Goal: Task Accomplishment & Management: Use online tool/utility

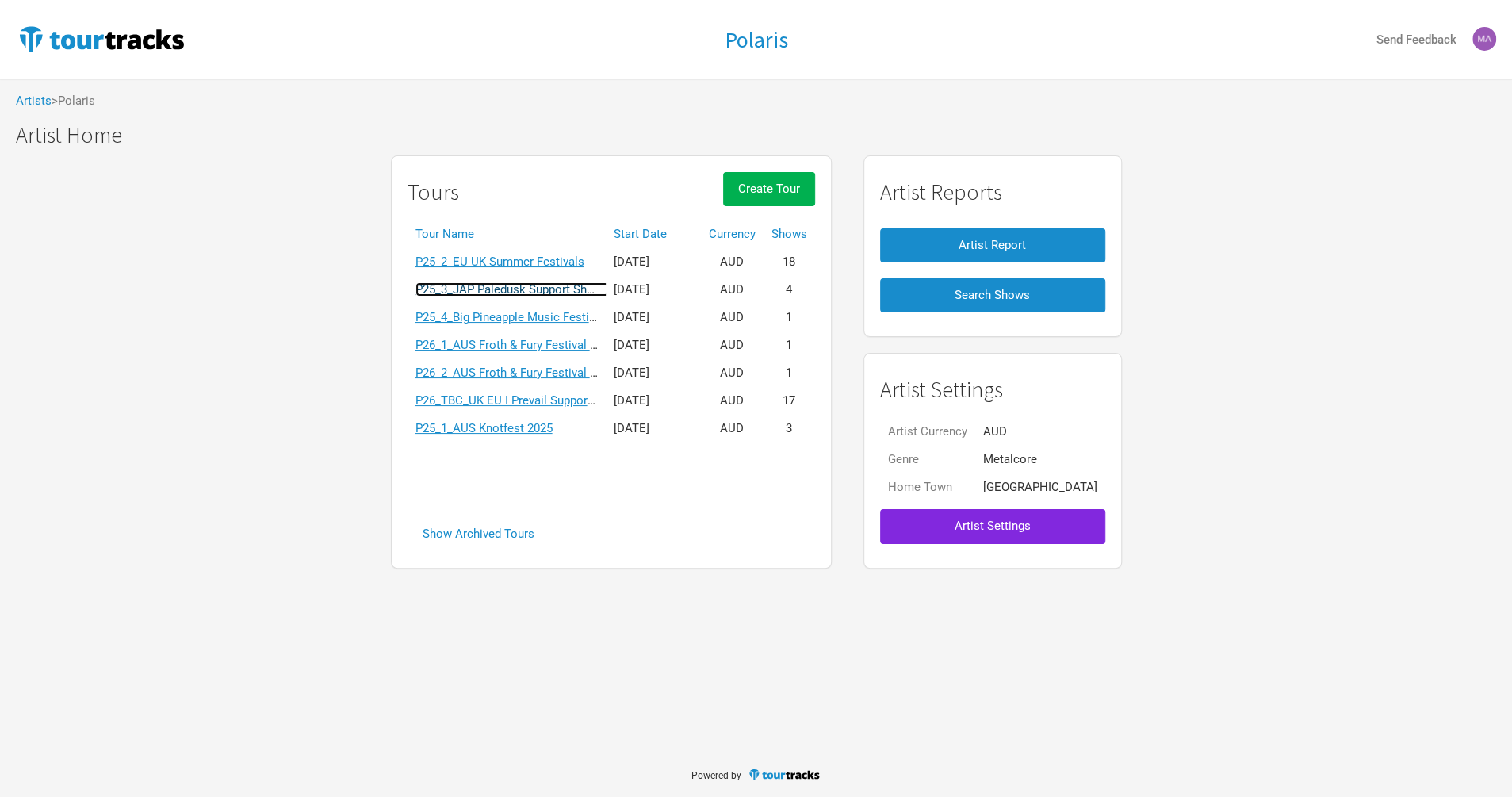
click at [511, 293] on link "P25_3_JAP Paledusk Support Shows" at bounding box center [512, 289] width 194 height 14
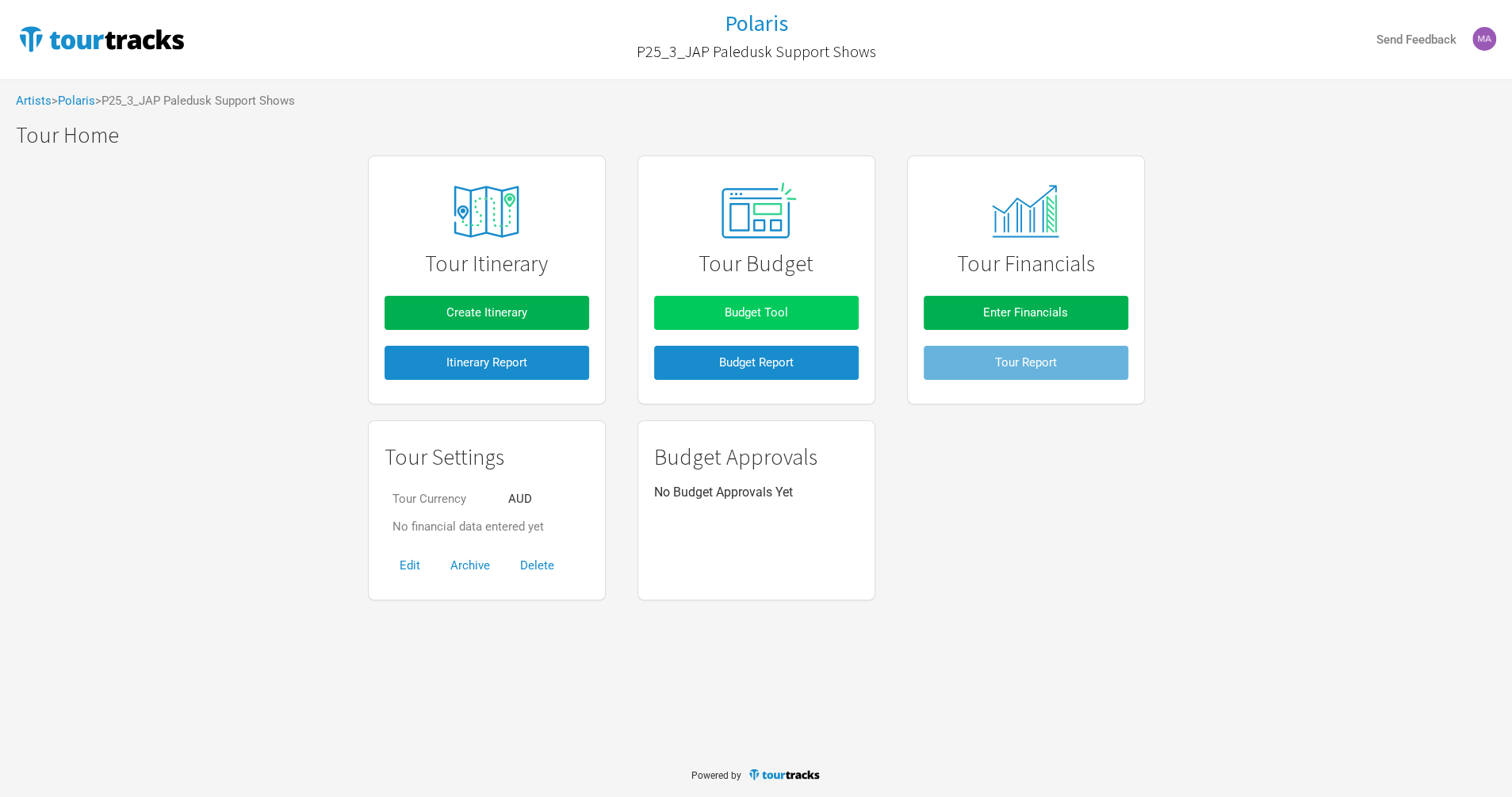
click at [747, 312] on span "Budget Tool" at bounding box center [756, 312] width 64 height 14
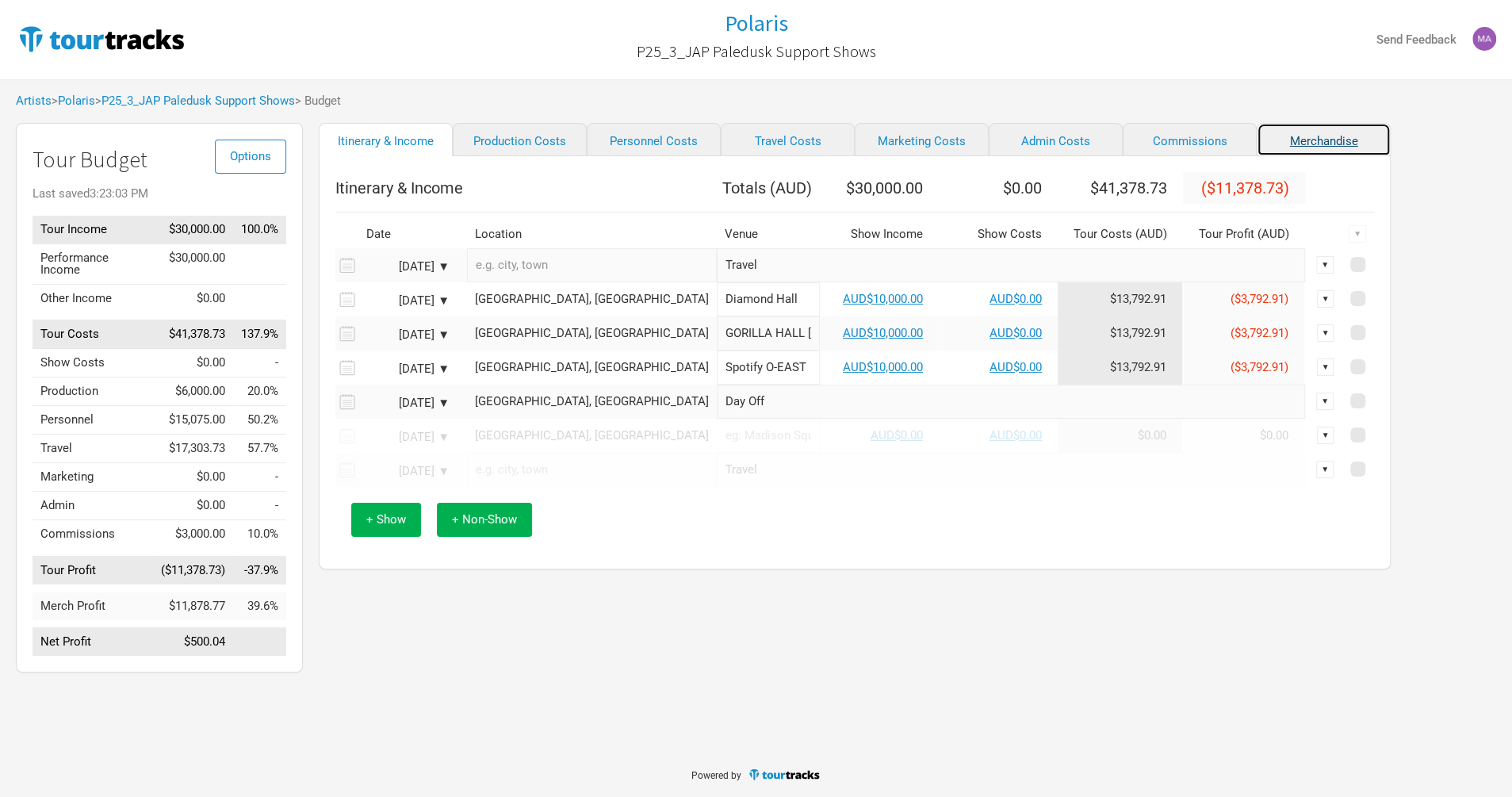
click at [1283, 142] on link "Merchandise" at bounding box center [1323, 140] width 134 height 34
select select "% of Gross Merch"
select select "JPY"
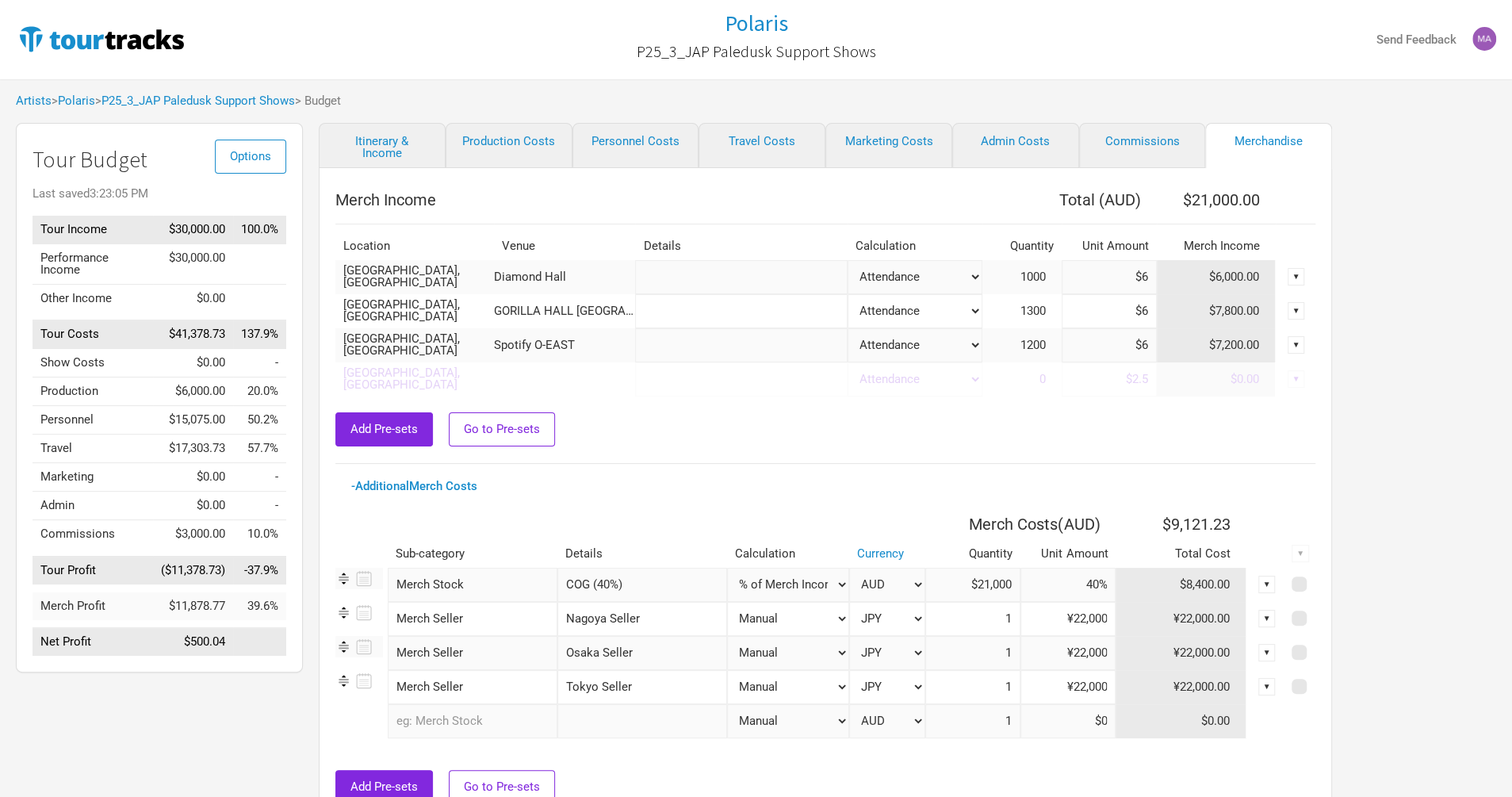
click at [1119, 270] on input "$6" at bounding box center [1109, 277] width 95 height 34
click at [1235, 269] on td "$6,000.00" at bounding box center [1216, 277] width 119 height 34
click at [1025, 283] on td "1000" at bounding box center [1021, 277] width 80 height 34
click at [1027, 270] on span "1000" at bounding box center [1041, 276] width 41 height 14
click at [1021, 279] on span "1000" at bounding box center [1041, 276] width 41 height 14
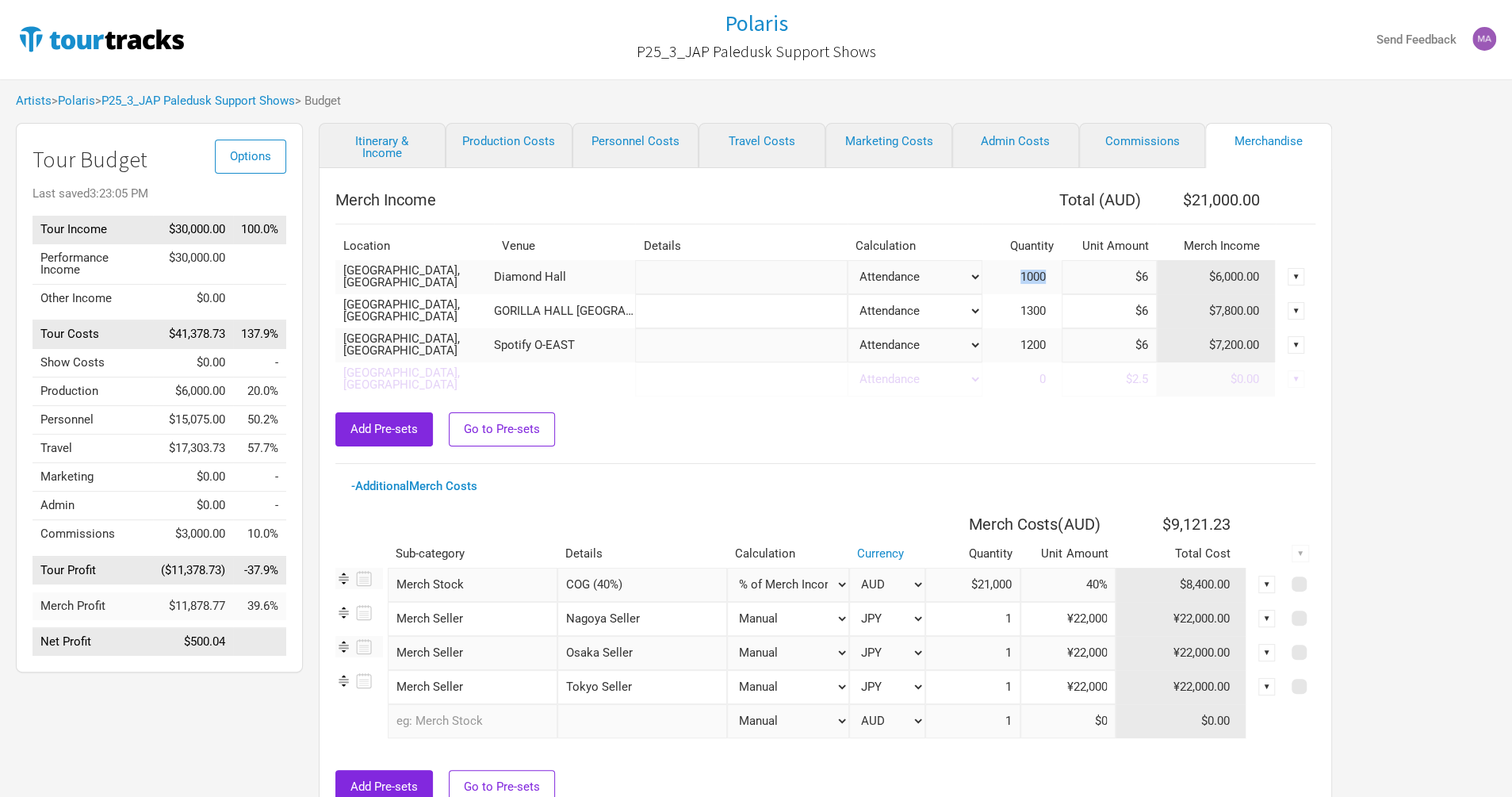
click at [1021, 279] on span "1000" at bounding box center [1041, 276] width 41 height 14
click at [1025, 279] on span "1000" at bounding box center [1041, 276] width 41 height 14
click at [1026, 279] on span "1000" at bounding box center [1041, 276] width 41 height 14
click at [1021, 270] on span "1000" at bounding box center [1041, 276] width 41 height 14
click at [1060, 284] on tr "[GEOGRAPHIC_DATA], [GEOGRAPHIC_DATA] Diamond Hall Attendance Manual % of Perfor…" at bounding box center [825, 277] width 979 height 34
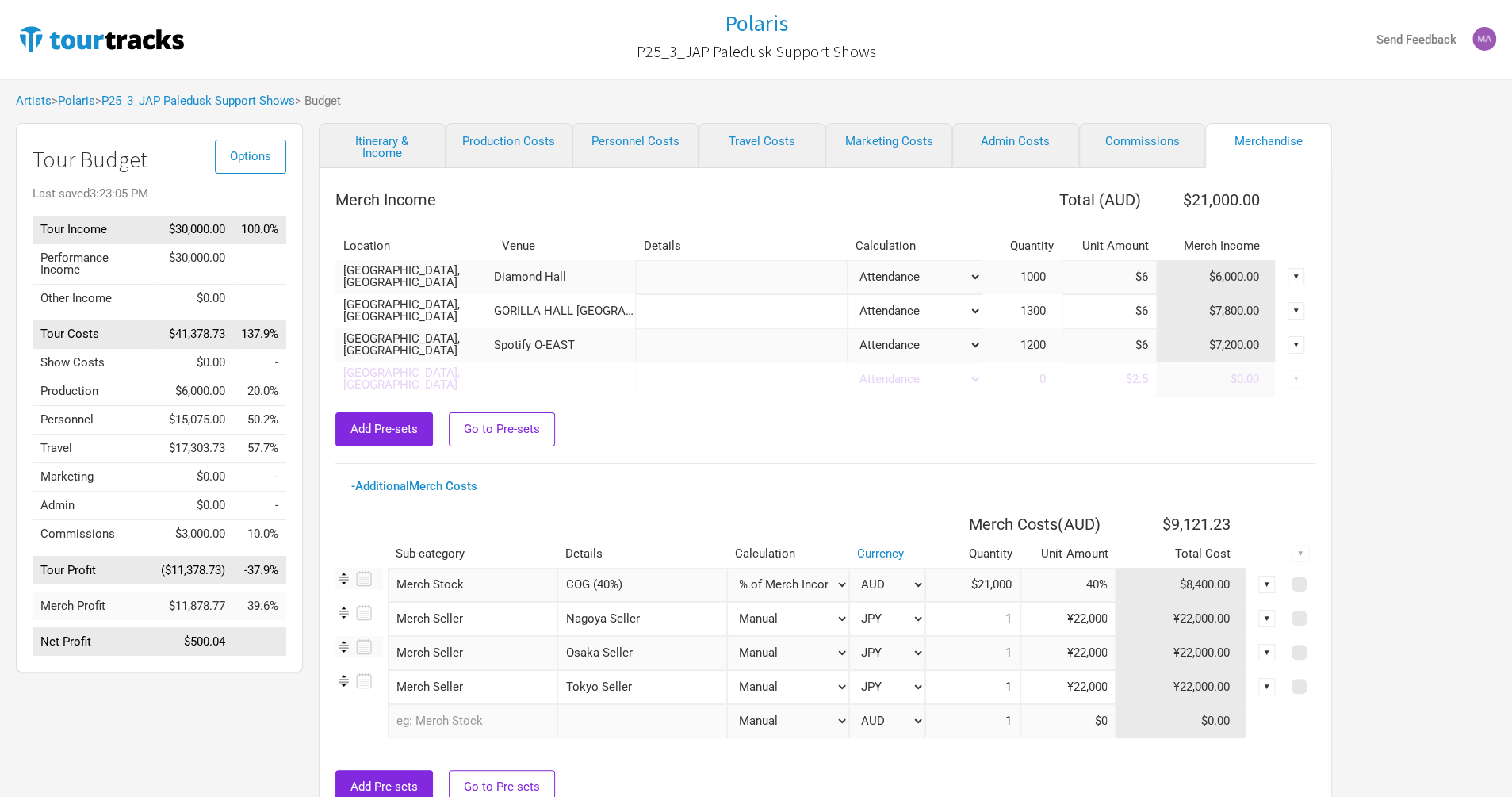
click at [1022, 279] on span "1000" at bounding box center [1041, 276] width 41 height 14
click at [1201, 209] on th "$21,000.00" at bounding box center [1216, 200] width 119 height 32
click at [1051, 276] on span "1000" at bounding box center [1041, 276] width 41 height 14
click at [965, 279] on select "Attendance Manual % of Performance Income" at bounding box center [915, 277] width 135 height 34
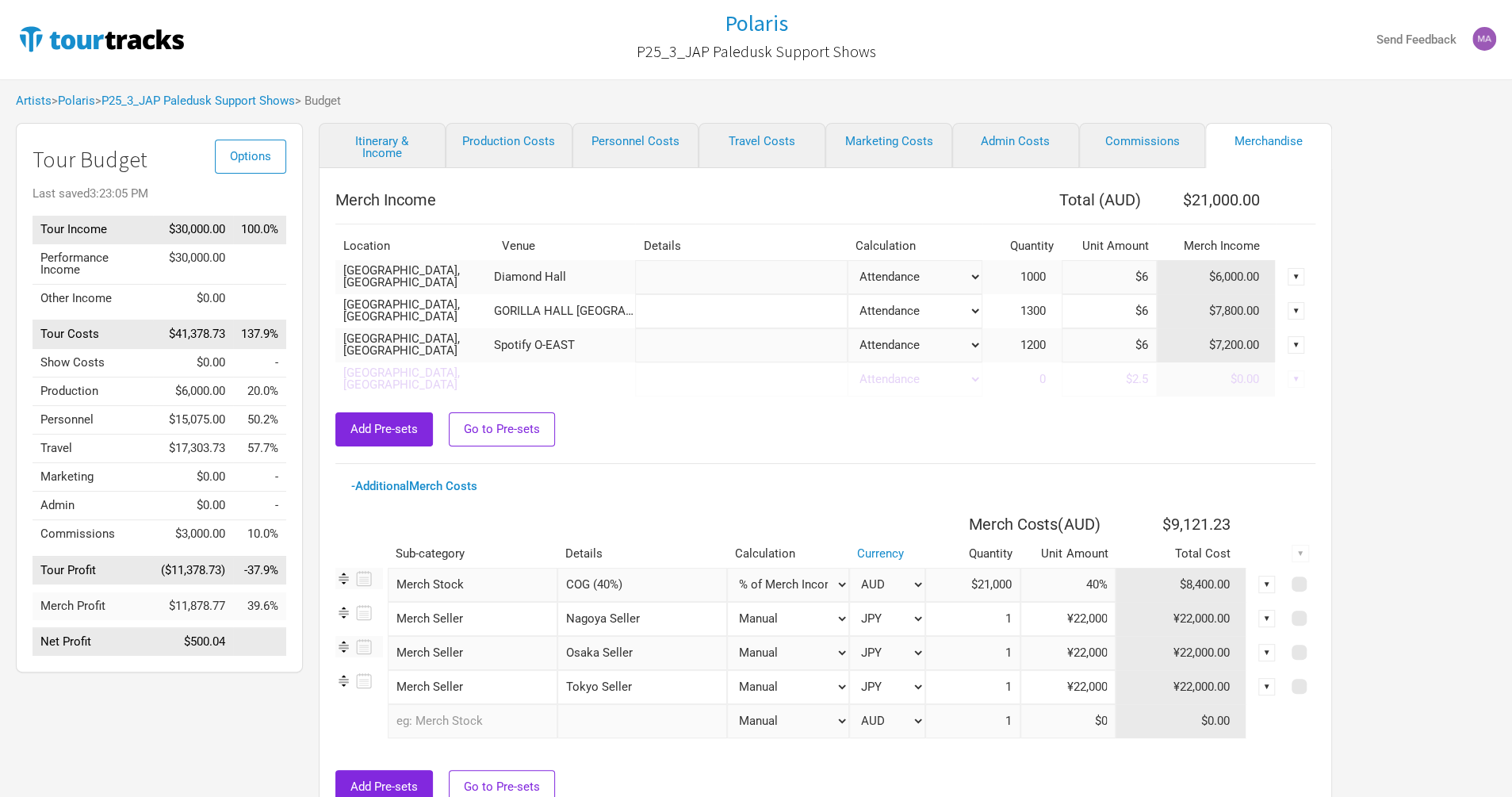
select select "Set Amount"
type input "$15,006"
click at [1048, 272] on span "1" at bounding box center [1050, 276] width 22 height 14
click at [1043, 269] on span "1" at bounding box center [1050, 276] width 22 height 14
click at [1042, 288] on td "1" at bounding box center [1021, 277] width 80 height 34
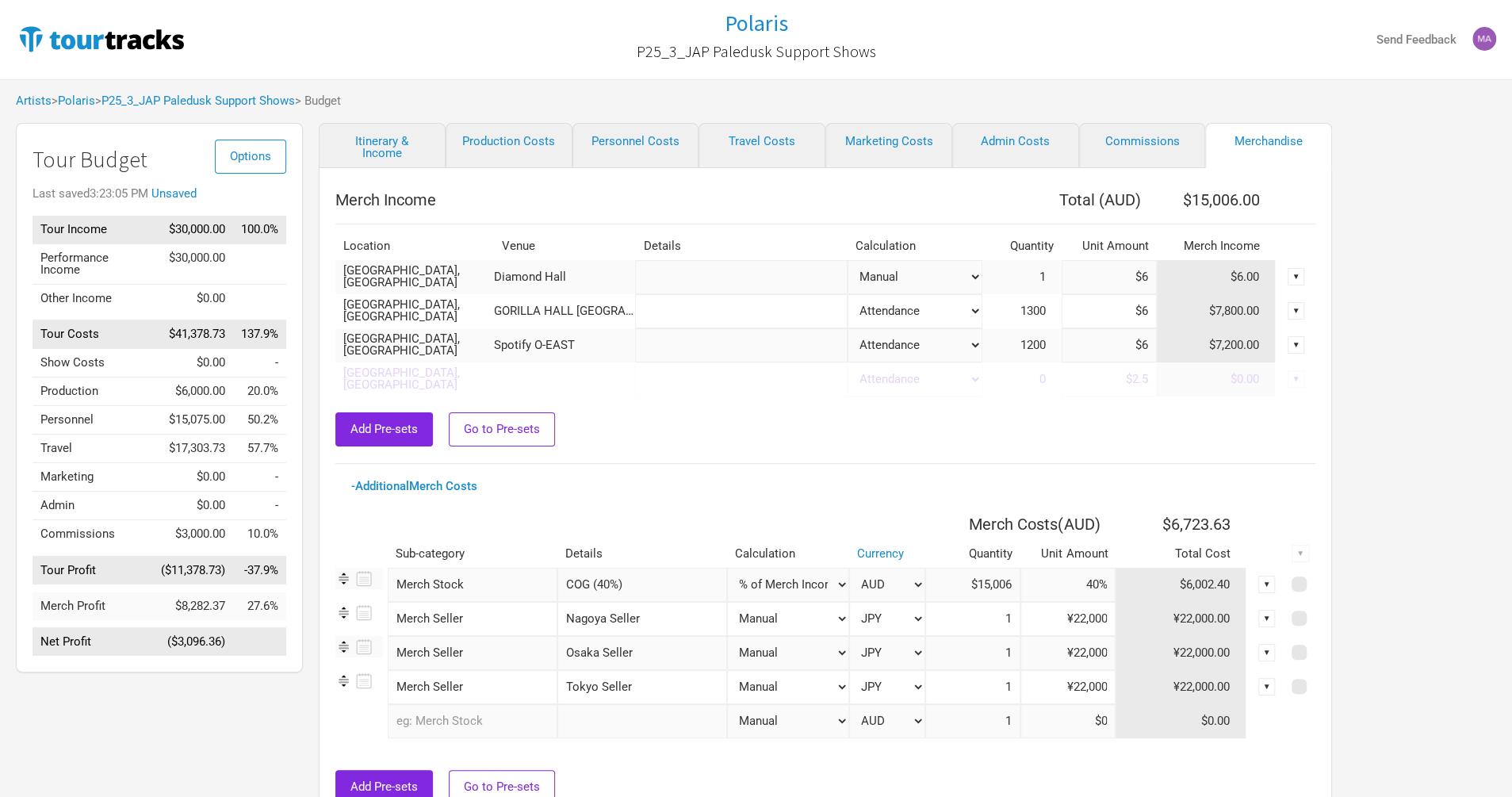
click at [1031, 276] on td "1" at bounding box center [1021, 277] width 80 height 34
click at [1196, 268] on td "$6.00" at bounding box center [1216, 277] width 119 height 34
click at [1140, 277] on input "$6" at bounding box center [1109, 277] width 95 height 34
click at [1140, 280] on input "$6" at bounding box center [1109, 277] width 95 height 34
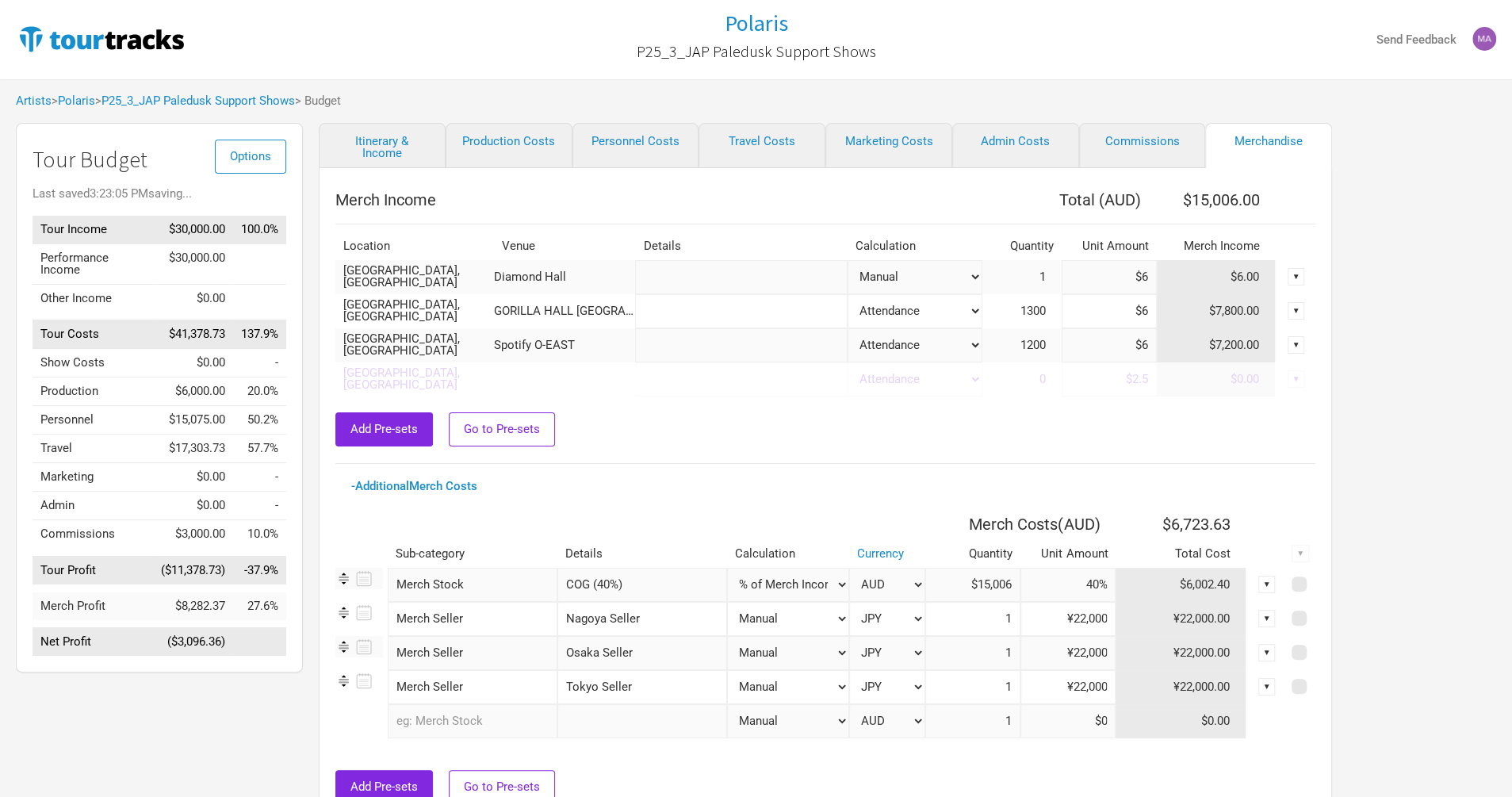
type input "$66"
type input "$15,066"
type input "$6"
type input "$15,006"
type input "$2"
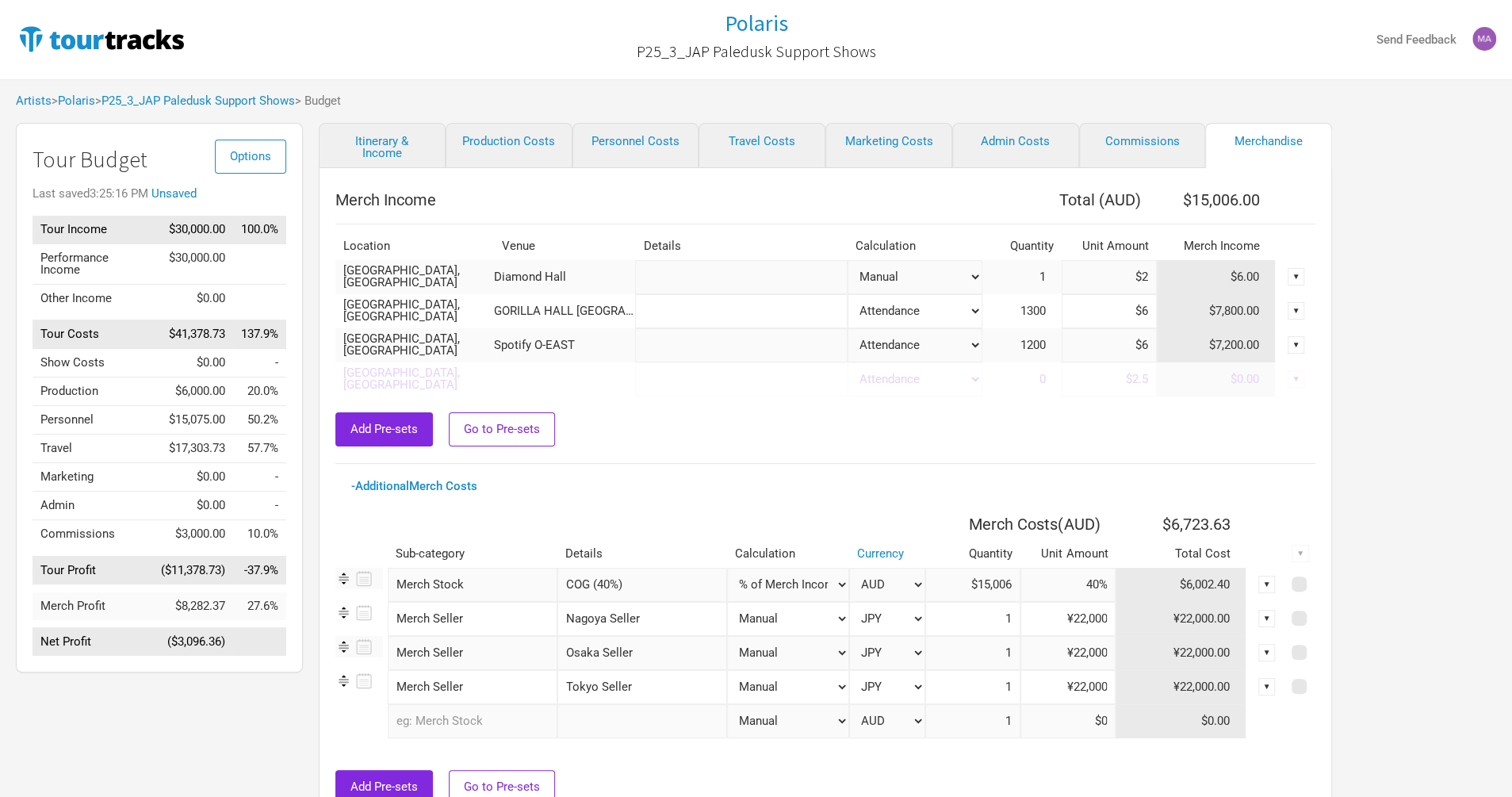
type input "$15,002"
type input "$2"
click at [1037, 283] on td "1" at bounding box center [1021, 277] width 80 height 34
click at [1035, 283] on td "1" at bounding box center [1021, 277] width 80 height 34
click at [1044, 274] on span "1" at bounding box center [1050, 276] width 22 height 14
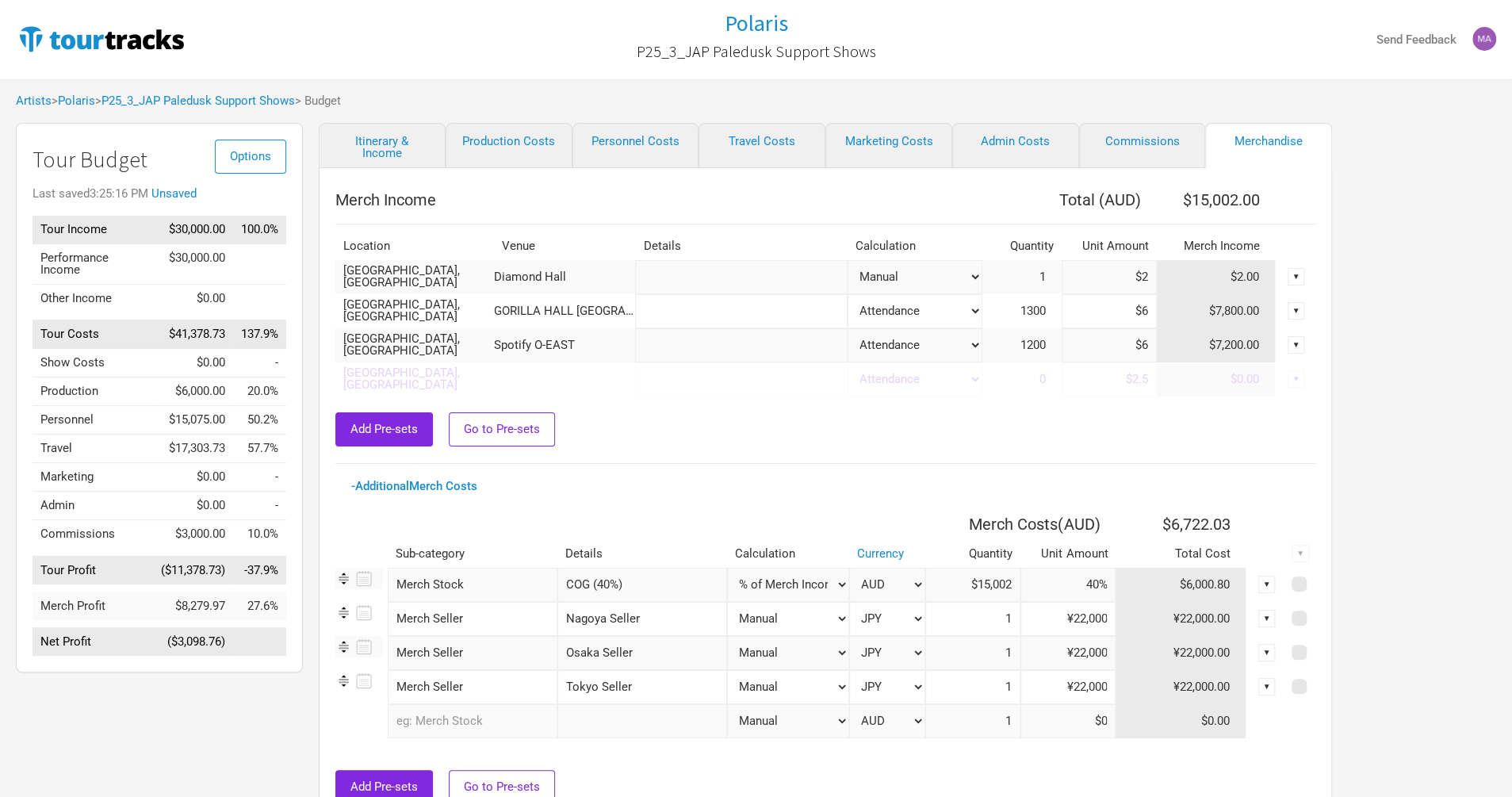
click at [1044, 274] on span "1" at bounding box center [1050, 276] width 22 height 14
click at [968, 278] on select "Attendance Manual % of Performance Income" at bounding box center [915, 277] width 135 height 34
select select "Tickets"
type input "$17,000"
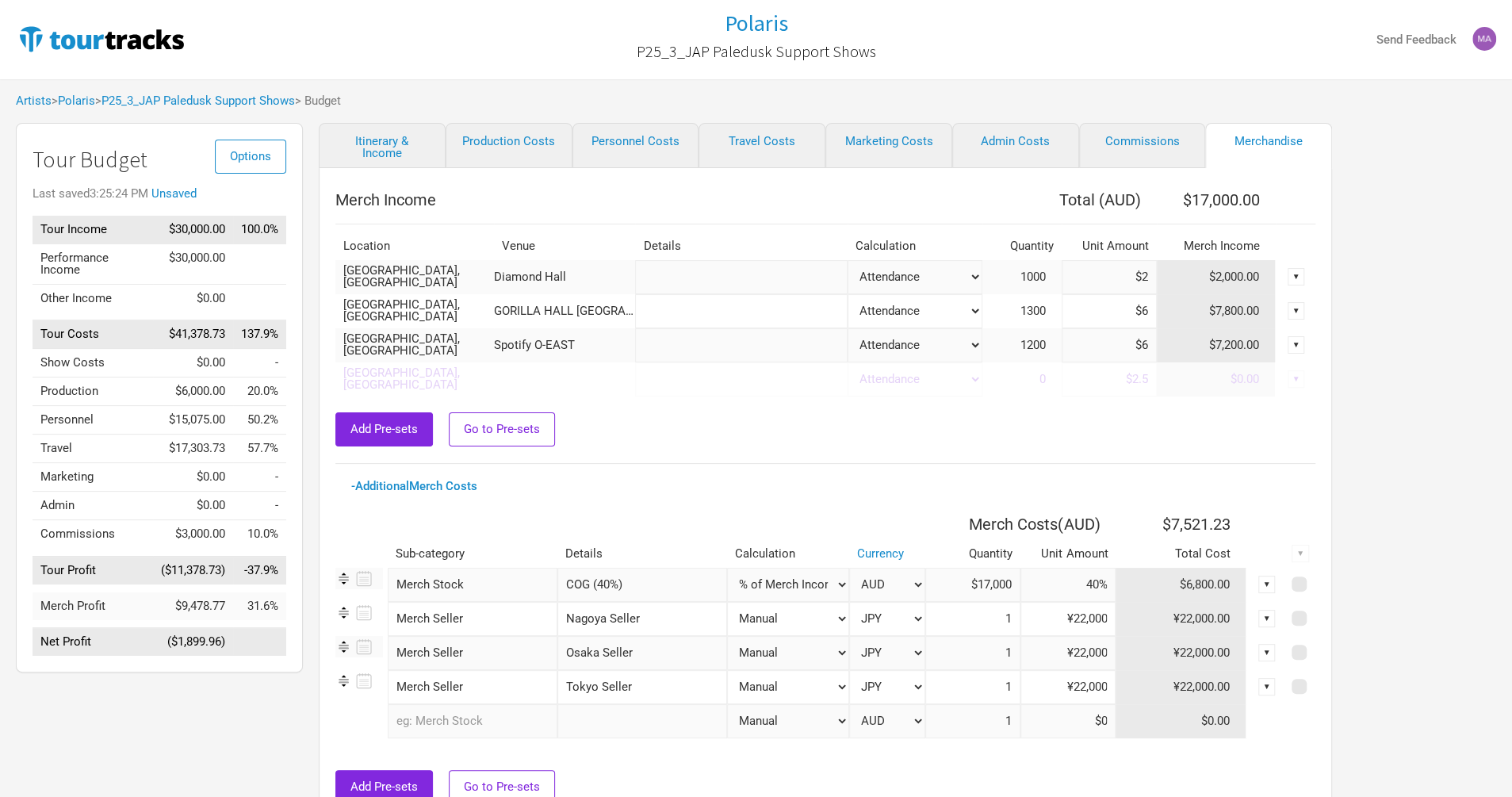
drag, startPoint x: 1138, startPoint y: 275, endPoint x: 1143, endPoint y: 284, distance: 10.3
click at [1138, 275] on input "$2" at bounding box center [1109, 277] width 95 height 34
drag, startPoint x: 1150, startPoint y: 274, endPoint x: 1150, endPoint y: 285, distance: 11.0
click at [1150, 275] on input "$2" at bounding box center [1109, 277] width 95 height 34
type input "$6"
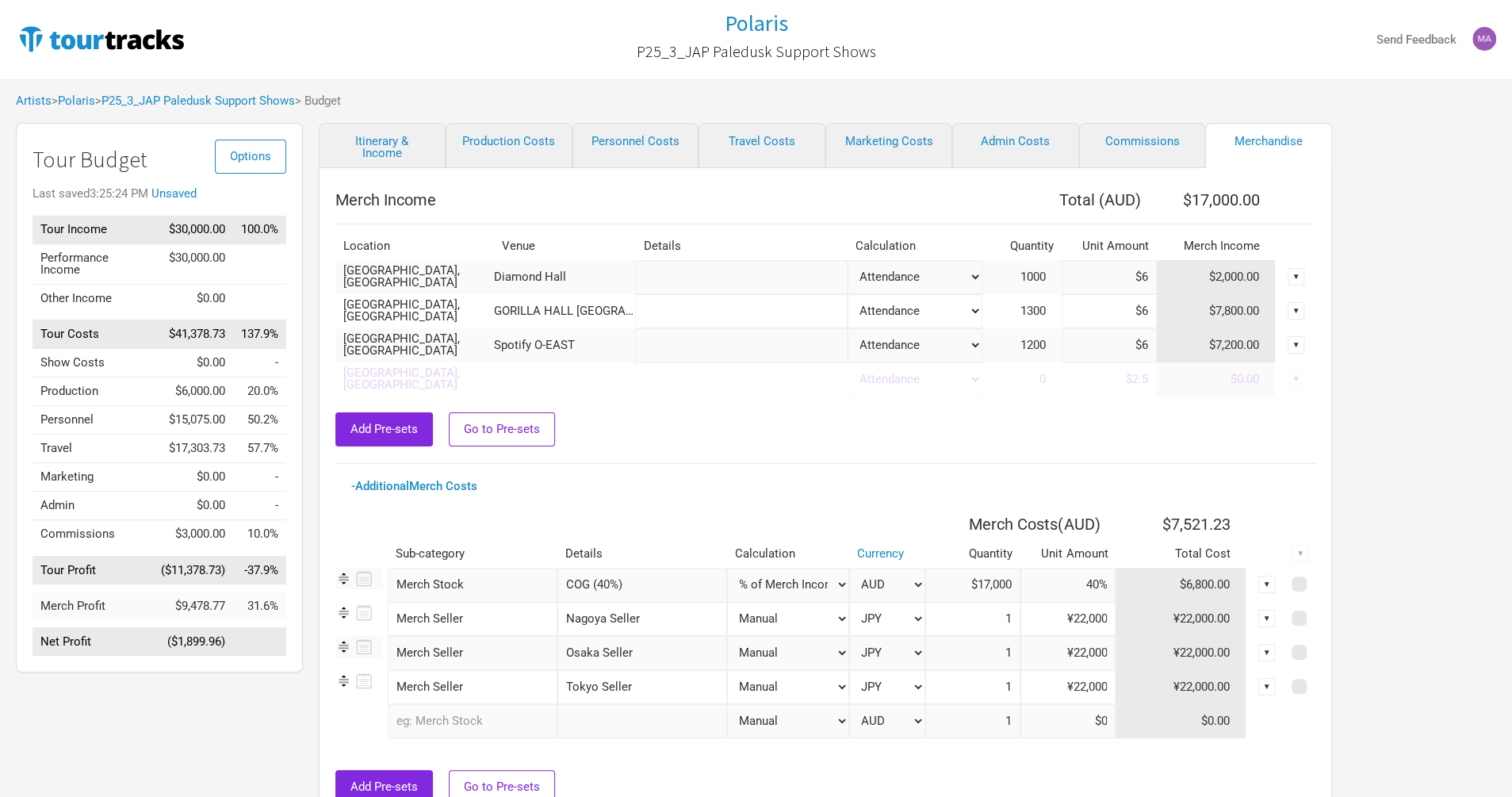
type input "$21,000"
type input "$6"
